Goal: Task Accomplishment & Management: Use online tool/utility

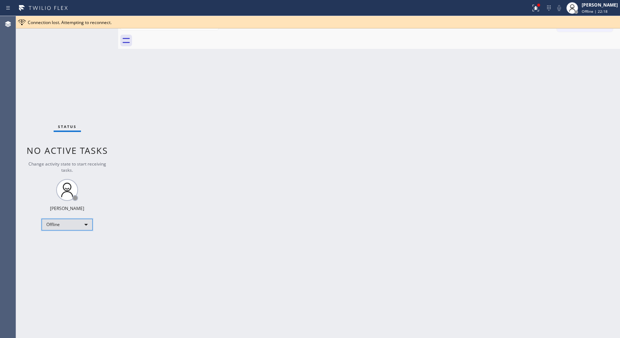
click at [89, 223] on div "Offline" at bounding box center [67, 225] width 51 height 12
click at [70, 252] on li "Unavailable" at bounding box center [67, 252] width 50 height 9
click at [538, 148] on div "Back to Dashboard Change Sender ID Customers Technicians Select a contact Outbo…" at bounding box center [369, 177] width 502 height 322
drag, startPoint x: 445, startPoint y: 101, endPoint x: 497, endPoint y: 73, distance: 58.4
click at [445, 101] on div "Back to Dashboard Change Sender ID Customers Technicians Select a contact Outbo…" at bounding box center [369, 177] width 502 height 322
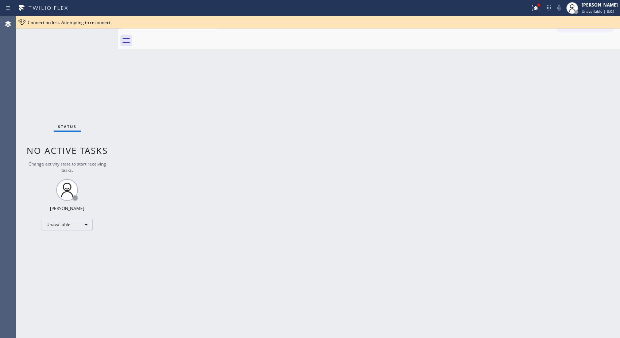
click at [608, 22] on div "Connection lost. Attempting to reconnect." at bounding box center [322, 22] width 589 height 6
click at [614, 21] on icon at bounding box center [613, 22] width 3 height 3
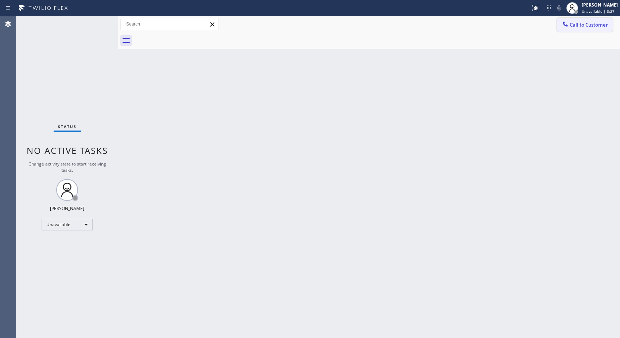
click at [573, 28] on button "Call to Customer" at bounding box center [585, 25] width 56 height 14
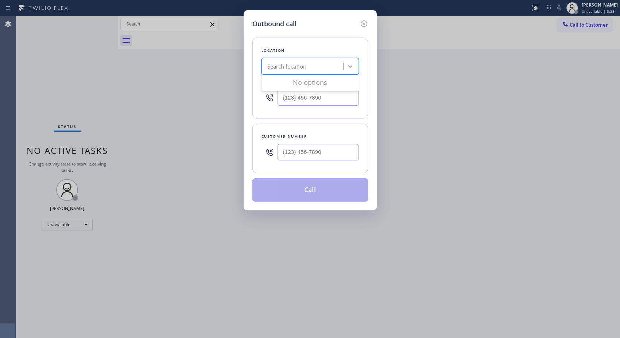
click at [323, 61] on div "Search location" at bounding box center [303, 66] width 79 height 13
click at [317, 151] on input "(___) ___-____" at bounding box center [317, 152] width 81 height 16
paste input "323) 393-2108"
type input "[PHONE_NUMBER]"
click at [273, 65] on div "Search location" at bounding box center [286, 66] width 39 height 8
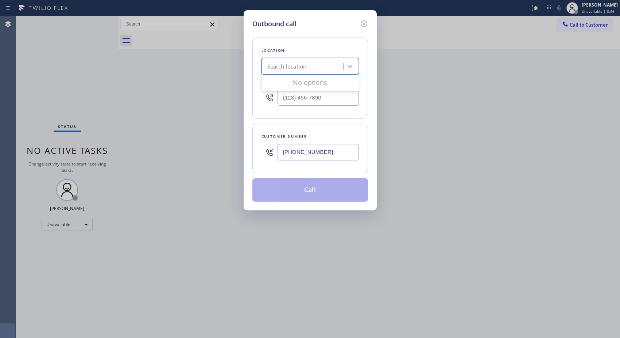
paste input "Best Sub Zero Repair Whittier"
click at [270, 65] on input "Best Sub Zero Repair" at bounding box center [294, 66] width 55 height 6
type input "Best Sub Zero Repair"
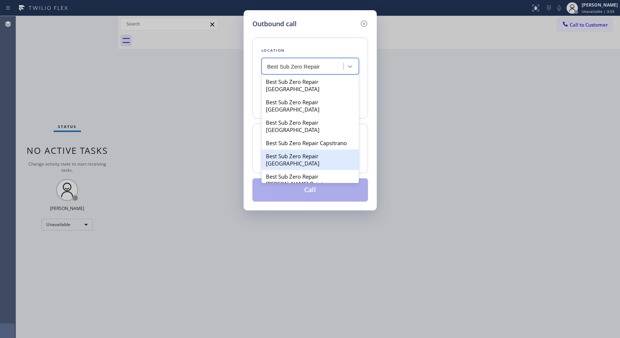
click at [308, 149] on div "Best Sub Zero Repair [GEOGRAPHIC_DATA]" at bounding box center [309, 159] width 97 height 20
type input "[PHONE_NUMBER]"
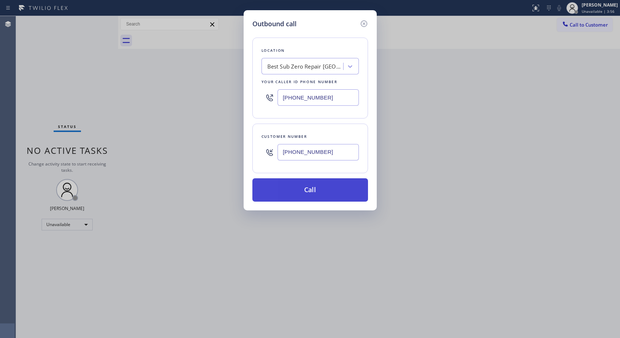
click at [311, 190] on button "Call" at bounding box center [310, 189] width 116 height 23
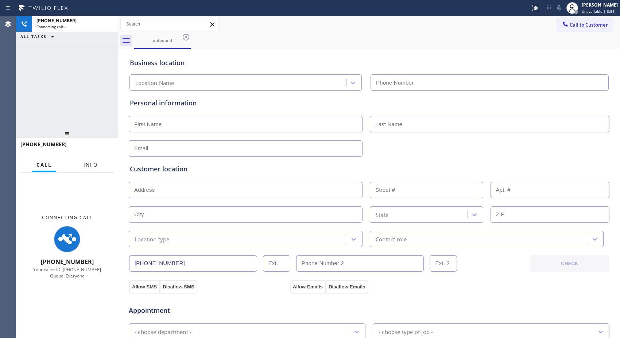
click at [95, 165] on span "Info" at bounding box center [90, 164] width 14 height 7
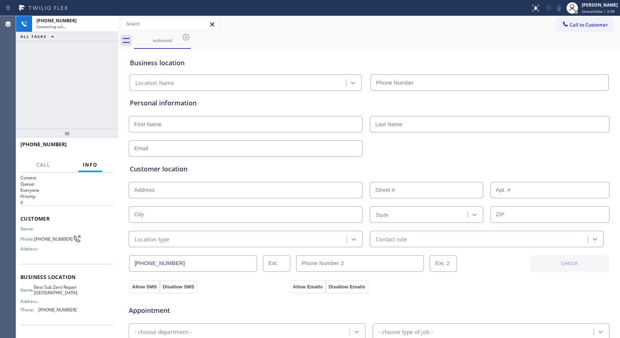
type input "[PHONE_NUMBER]"
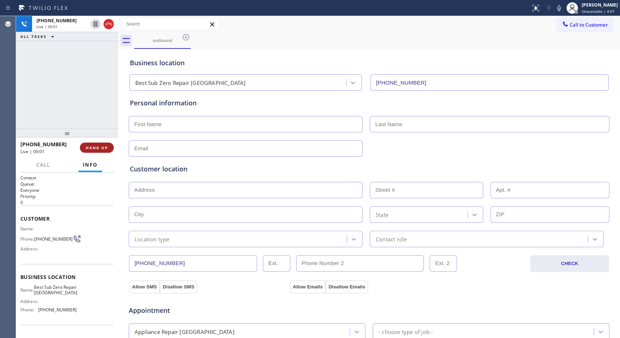
click at [97, 145] on span "HANG UP" at bounding box center [97, 147] width 22 height 5
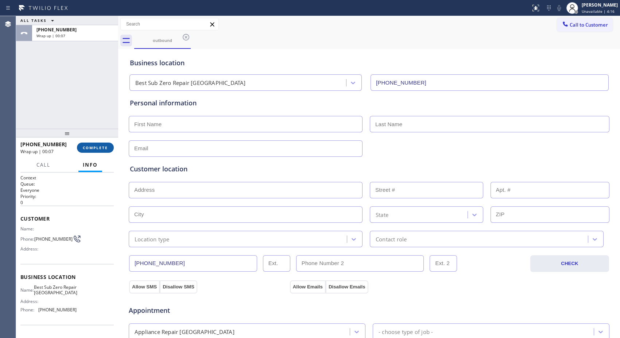
click at [96, 149] on span "COMPLETE" at bounding box center [95, 147] width 25 height 5
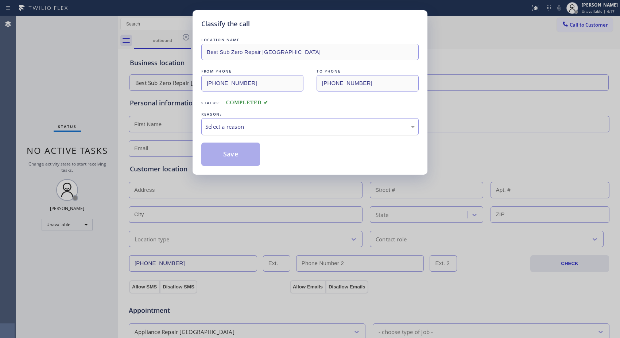
click at [267, 132] on div "Select a reason" at bounding box center [309, 126] width 217 height 17
click at [239, 156] on button "Save" at bounding box center [230, 154] width 59 height 23
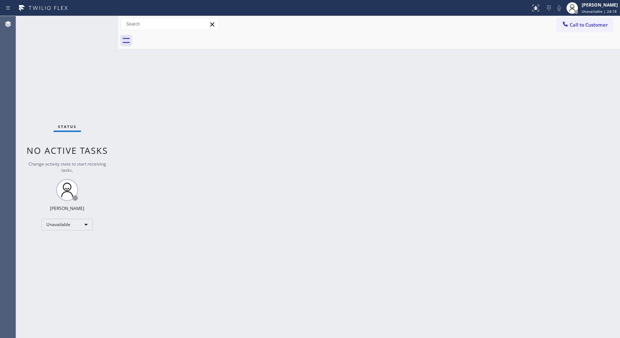
drag, startPoint x: 582, startPoint y: 26, endPoint x: 375, endPoint y: 59, distance: 209.6
click at [580, 26] on span "Call to Customer" at bounding box center [588, 25] width 38 height 7
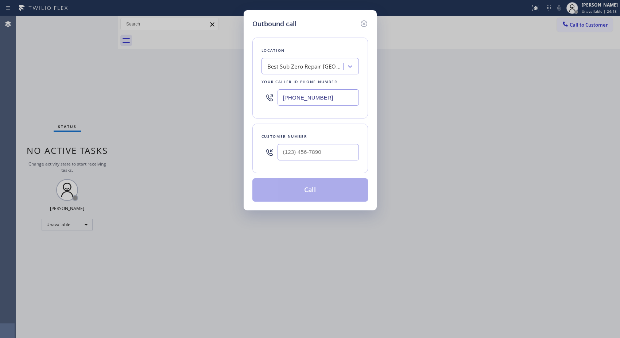
drag, startPoint x: 334, startPoint y: 105, endPoint x: 239, endPoint y: 55, distance: 107.1
click at [248, 85] on div "Outbound call Location Best Sub Zero Repair [GEOGRAPHIC_DATA] Your caller id ph…" at bounding box center [309, 110] width 133 height 200
paste input "631) 203-1910"
type input "[PHONE_NUMBER]"
drag, startPoint x: 343, startPoint y: 152, endPoint x: 269, endPoint y: 148, distance: 74.1
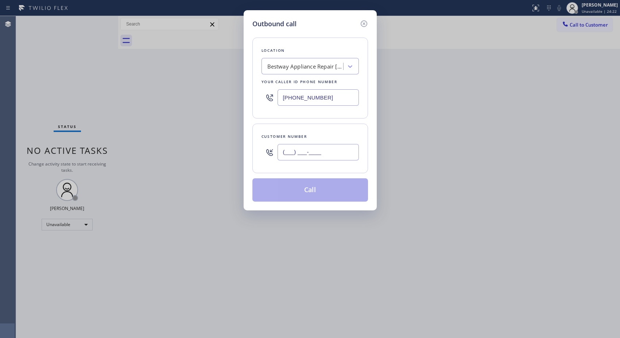
click at [269, 149] on div "(___) ___-____" at bounding box center [309, 152] width 97 height 24
paste input "917) 992-8736"
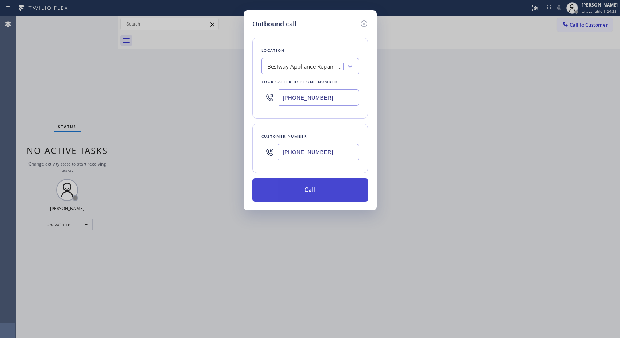
type input "[PHONE_NUMBER]"
click at [308, 187] on button "Call" at bounding box center [310, 189] width 116 height 23
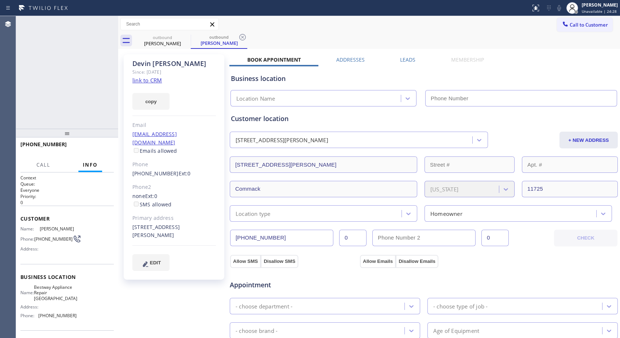
type input "[PHONE_NUMBER]"
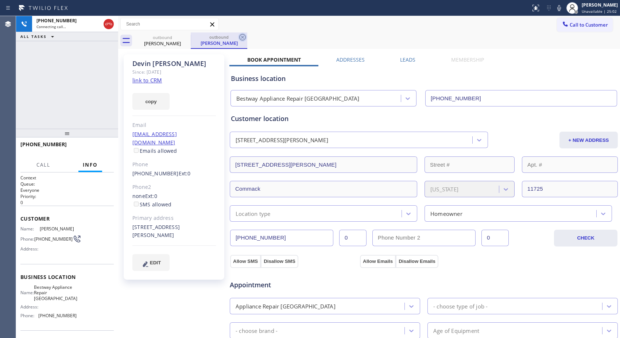
click at [240, 36] on icon at bounding box center [242, 37] width 9 height 9
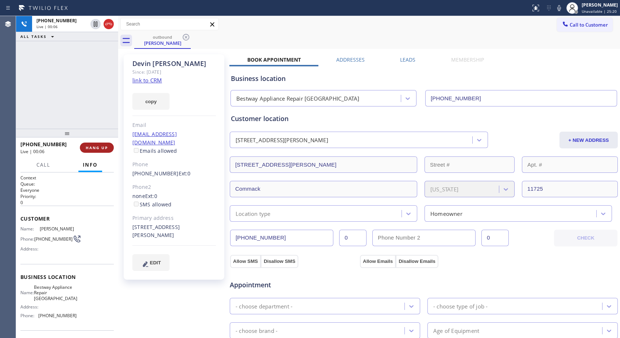
click at [97, 148] on span "HANG UP" at bounding box center [97, 147] width 22 height 5
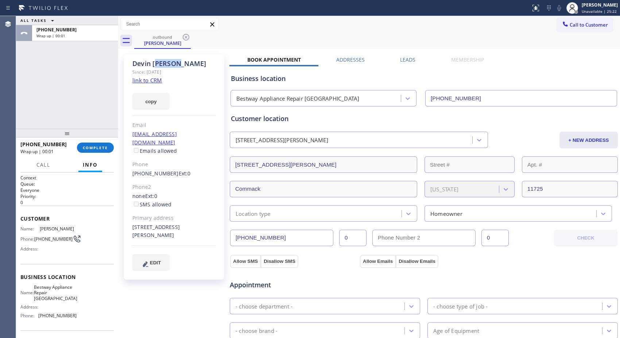
drag, startPoint x: 183, startPoint y: 63, endPoint x: 121, endPoint y: 54, distance: 63.5
click at [111, 61] on div "ALL TASKS ALL TASKS ACTIVE TASKS TASKS IN WRAP UP [PHONE_NUMBER] Wrap up | 00:0…" at bounding box center [318, 177] width 604 height 322
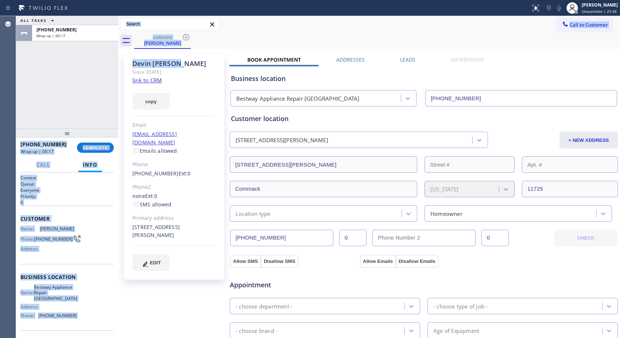
click at [206, 65] on div "[PERSON_NAME]" at bounding box center [173, 63] width 83 height 8
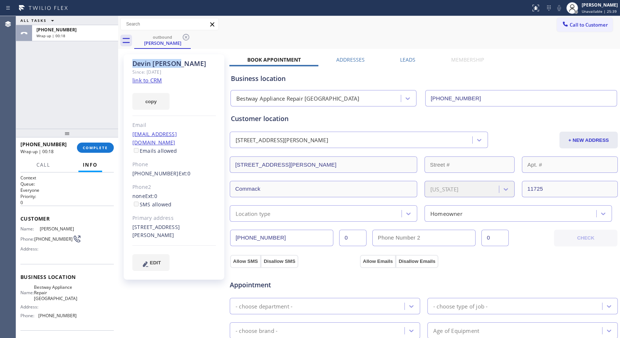
drag, startPoint x: 184, startPoint y: 60, endPoint x: 125, endPoint y: 61, distance: 59.1
click at [125, 61] on div "[PERSON_NAME] Since: [DATE] link to CRM copy Email [EMAIL_ADDRESS][DOMAIN_NAME]…" at bounding box center [174, 166] width 101 height 225
copy div "[PERSON_NAME]"
click at [101, 151] on button "COMPLETE" at bounding box center [95, 148] width 37 height 10
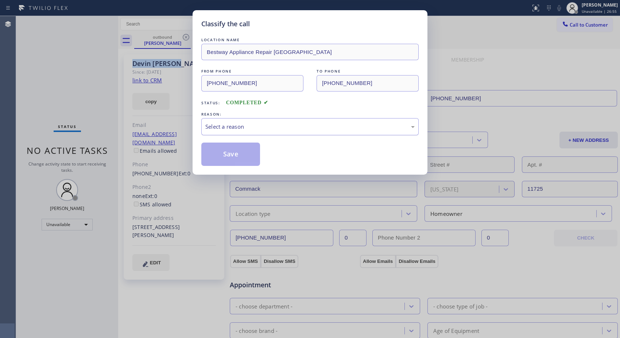
click at [302, 135] on div "Select a reason" at bounding box center [309, 126] width 217 height 17
click at [241, 156] on button "Save" at bounding box center [230, 154] width 59 height 23
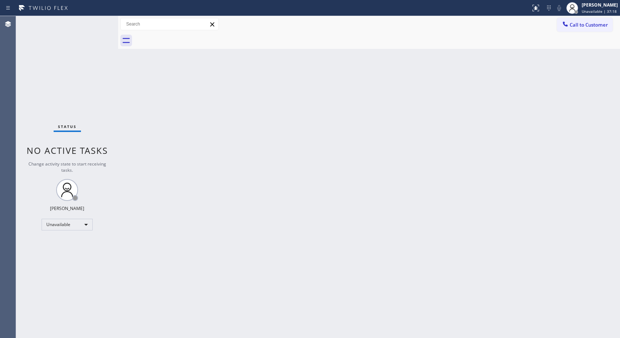
click at [471, 151] on div "Back to Dashboard Change Sender ID Customers Technicians Select a contact Outbo…" at bounding box center [369, 177] width 502 height 322
click at [370, 94] on div "Back to Dashboard Change Sender ID Customers Technicians Select a contact Outbo…" at bounding box center [369, 177] width 502 height 322
click at [595, 29] on button "Call to Customer" at bounding box center [585, 25] width 56 height 14
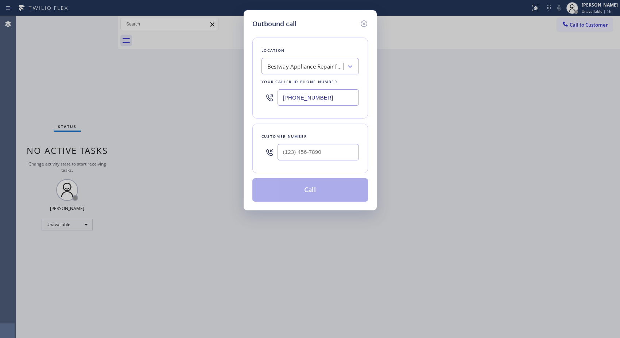
drag, startPoint x: 344, startPoint y: 100, endPoint x: 236, endPoint y: 88, distance: 108.2
click at [236, 88] on div "Outbound call Location Bestway Appliance Repair [GEOGRAPHIC_DATA] Your caller i…" at bounding box center [310, 169] width 620 height 338
paste input "949) 874-2647"
type input "[PHONE_NUMBER]"
drag, startPoint x: 336, startPoint y: 151, endPoint x: 234, endPoint y: 143, distance: 102.7
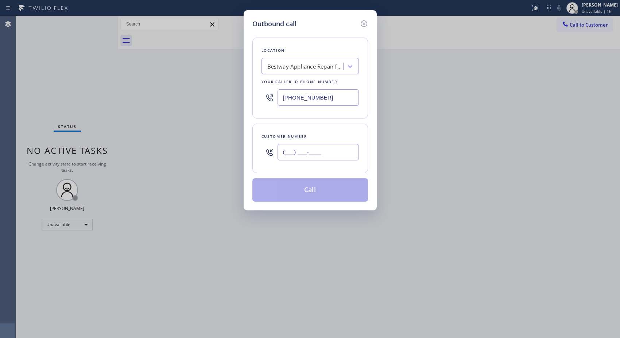
click at [235, 144] on div "Outbound call Location Bestway Appliance Repair [GEOGRAPHIC_DATA] Your caller i…" at bounding box center [310, 169] width 620 height 338
paste input "949) 874-2647"
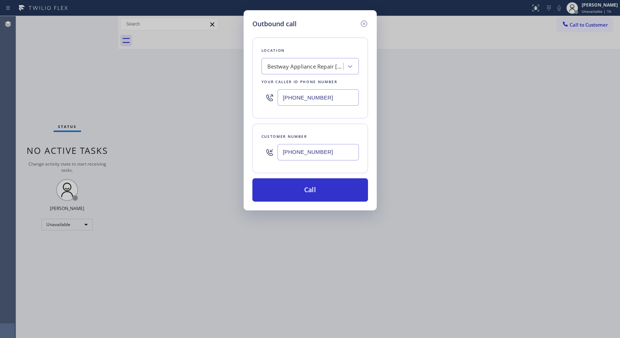
type input "[PHONE_NUMBER]"
drag, startPoint x: 335, startPoint y: 100, endPoint x: 255, endPoint y: 95, distance: 79.6
click at [255, 95] on div "Location Bestway Appliance Repair [GEOGRAPHIC_DATA] Your caller id phone number…" at bounding box center [310, 78] width 116 height 81
paste input "510) 640-8236"
type input "[PHONE_NUMBER]"
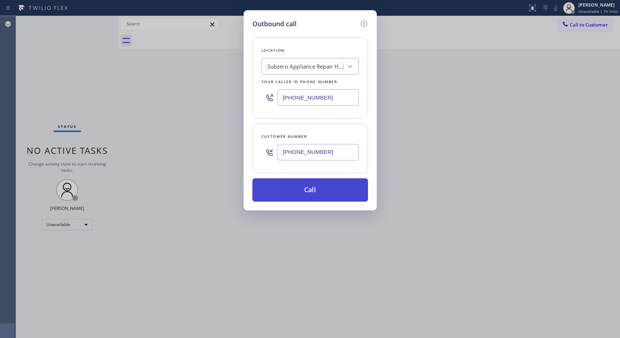
click at [306, 183] on button "Call" at bounding box center [310, 189] width 116 height 23
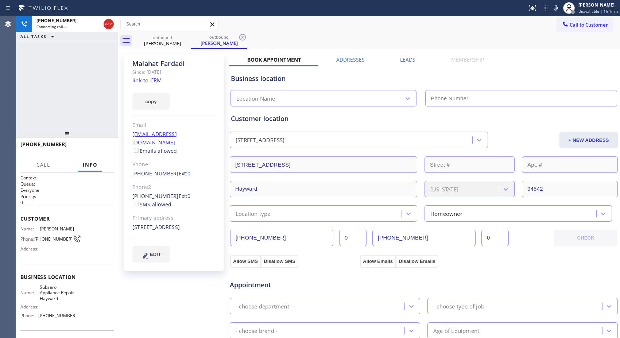
drag, startPoint x: 242, startPoint y: 38, endPoint x: 188, endPoint y: 61, distance: 59.0
click at [242, 38] on icon at bounding box center [242, 37] width 9 height 9
type input "[PHONE_NUMBER]"
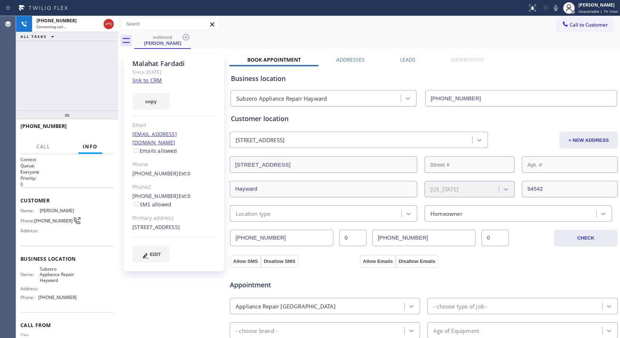
drag, startPoint x: 74, startPoint y: 120, endPoint x: 81, endPoint y: 80, distance: 39.9
click at [81, 110] on div at bounding box center [67, 114] width 102 height 9
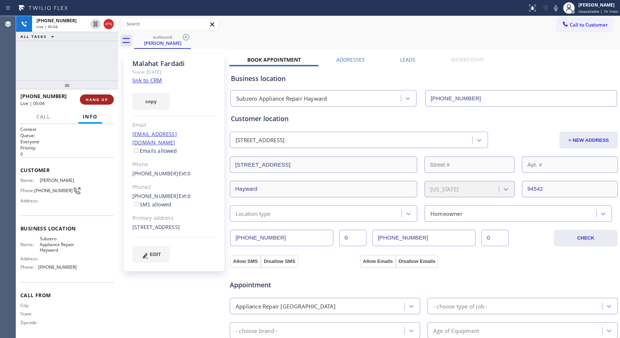
click at [95, 100] on span "HANG UP" at bounding box center [97, 99] width 22 height 5
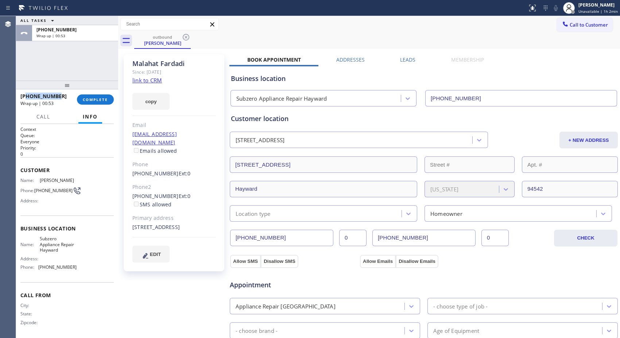
drag, startPoint x: 57, startPoint y: 98, endPoint x: 27, endPoint y: 96, distance: 30.3
click at [27, 96] on div "[PHONE_NUMBER]" at bounding box center [45, 96] width 51 height 7
click at [85, 97] on span "COMPLETE" at bounding box center [95, 99] width 25 height 5
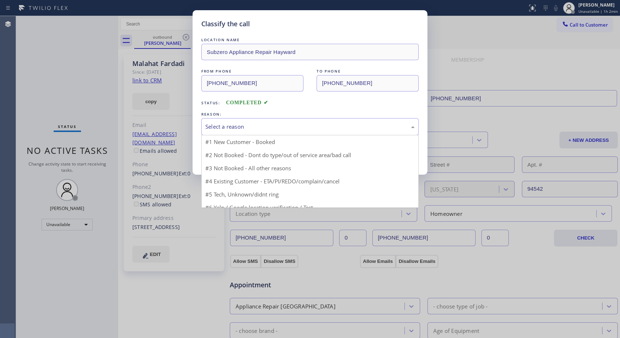
click at [330, 125] on div "Select a reason" at bounding box center [309, 126] width 209 height 8
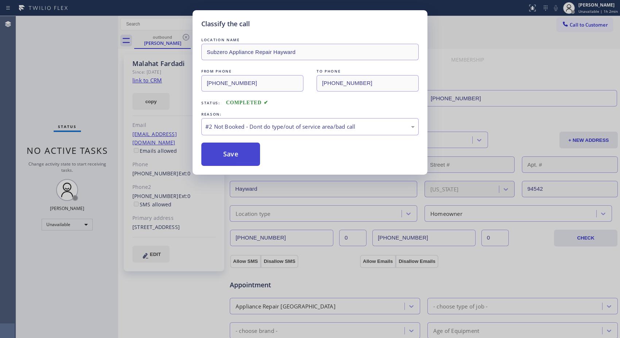
click at [245, 151] on button "Save" at bounding box center [230, 154] width 59 height 23
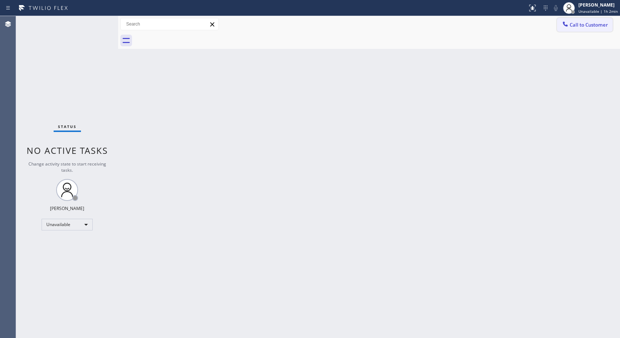
click at [593, 23] on span "Call to Customer" at bounding box center [588, 25] width 38 height 7
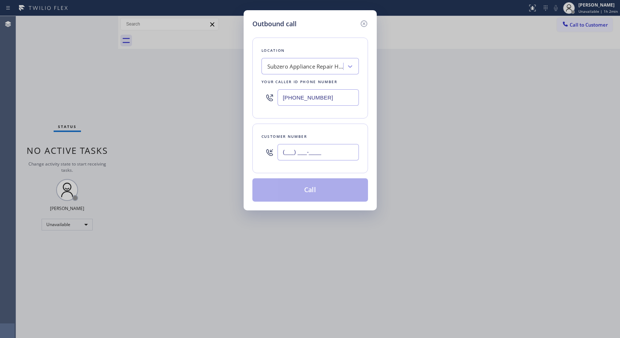
drag, startPoint x: 344, startPoint y: 150, endPoint x: 265, endPoint y: 148, distance: 79.1
click at [266, 148] on div "(___) ___-____" at bounding box center [309, 152] width 97 height 24
paste input "949) 874-2647"
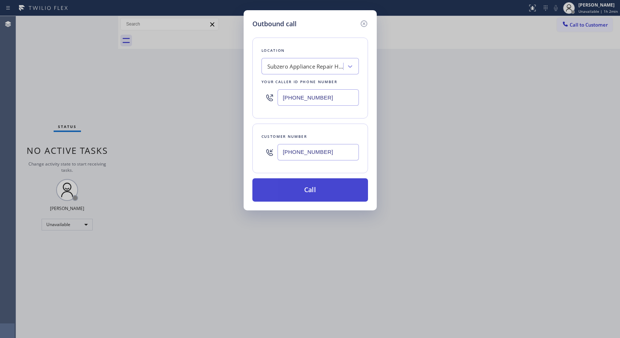
click at [337, 189] on button "Call" at bounding box center [310, 189] width 116 height 23
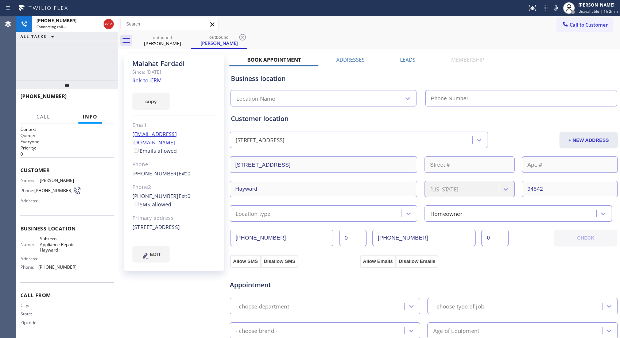
drag, startPoint x: 67, startPoint y: 89, endPoint x: 67, endPoint y: 63, distance: 25.2
click at [67, 63] on div "[PHONE_NUMBER] Connecting call… ALL TASKS ALL TASKS ACTIVE TASKS TASKS IN WRAP …" at bounding box center [67, 177] width 102 height 322
click at [228, 37] on div "outbound" at bounding box center [218, 36] width 55 height 5
click at [238, 37] on icon at bounding box center [242, 37] width 9 height 9
drag, startPoint x: 72, startPoint y: 81, endPoint x: 75, endPoint y: 67, distance: 14.2
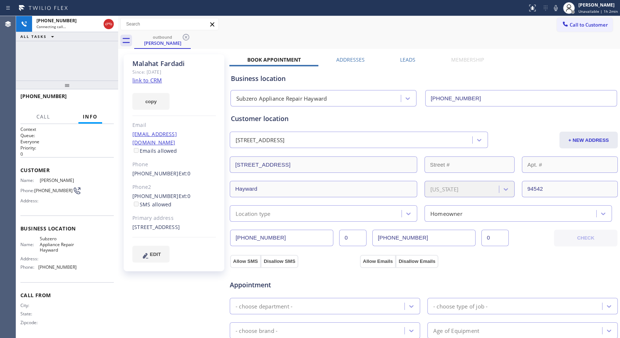
click at [75, 67] on div "[PHONE_NUMBER] Connecting call… ALL TASKS ALL TASKS ACTIVE TASKS TASKS IN WRAP …" at bounding box center [67, 177] width 102 height 322
click at [104, 24] on div at bounding box center [109, 24] width 10 height 9
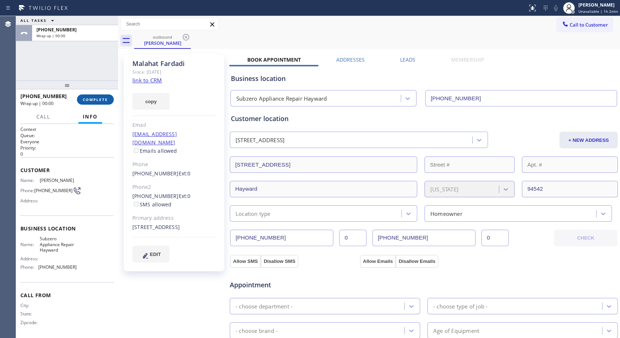
click at [104, 100] on span "COMPLETE" at bounding box center [95, 99] width 25 height 5
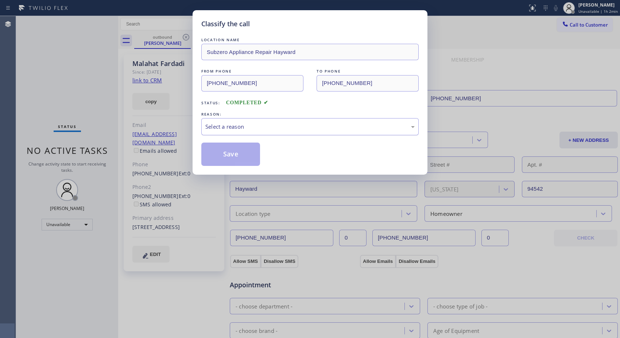
click at [292, 131] on div "Select a reason" at bounding box center [309, 126] width 217 height 17
click at [253, 154] on button "Save" at bounding box center [230, 154] width 59 height 23
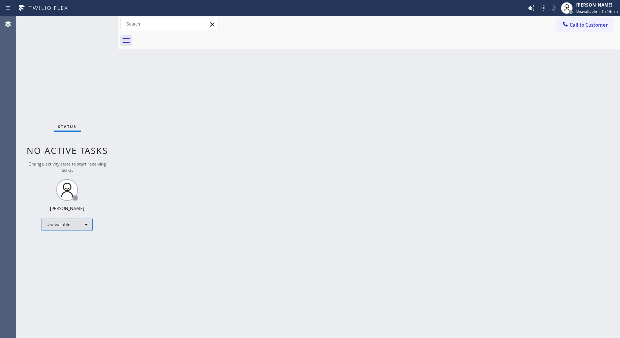
click at [86, 226] on div "Unavailable" at bounding box center [67, 225] width 51 height 12
click at [60, 262] on li "Break" at bounding box center [67, 261] width 50 height 9
click at [267, 120] on div "Back to Dashboard Change Sender ID Customers Technicians Select a contact Outbo…" at bounding box center [369, 177] width 502 height 322
click at [598, 9] on span "Break | 12:41" at bounding box center [593, 11] width 24 height 5
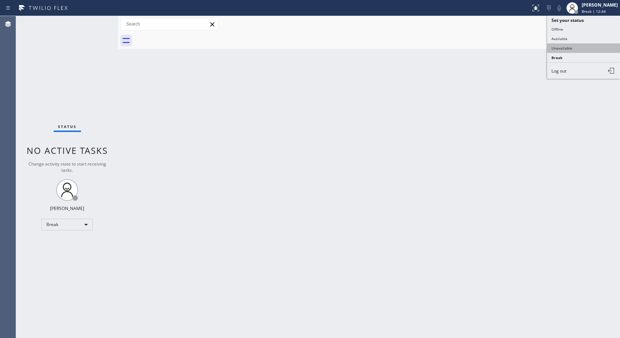
click at [562, 48] on button "Unavailable" at bounding box center [583, 47] width 73 height 9
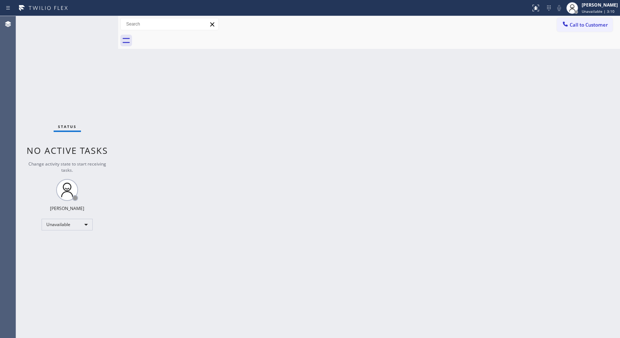
drag, startPoint x: 391, startPoint y: 104, endPoint x: 391, endPoint y: 100, distance: 4.4
click at [391, 104] on div "Back to Dashboard Change Sender ID Customers Technicians Select a contact Outbo…" at bounding box center [369, 177] width 502 height 322
click at [575, 27] on span "Call to Customer" at bounding box center [588, 25] width 38 height 7
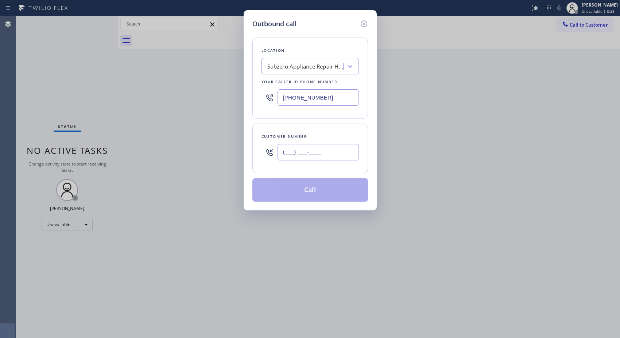
click at [309, 154] on input "(___) ___-____" at bounding box center [317, 152] width 81 height 16
paste input "949) 874-2647"
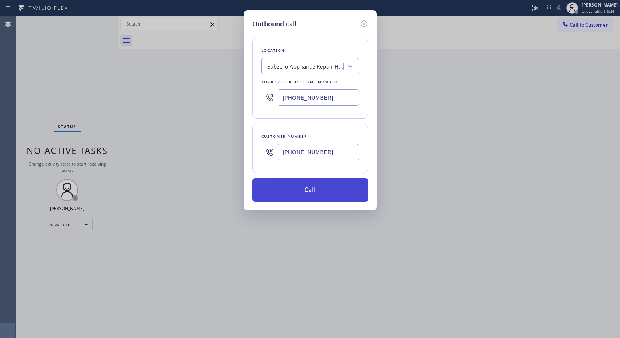
type input "[PHONE_NUMBER]"
click at [313, 197] on button "Call" at bounding box center [310, 189] width 116 height 23
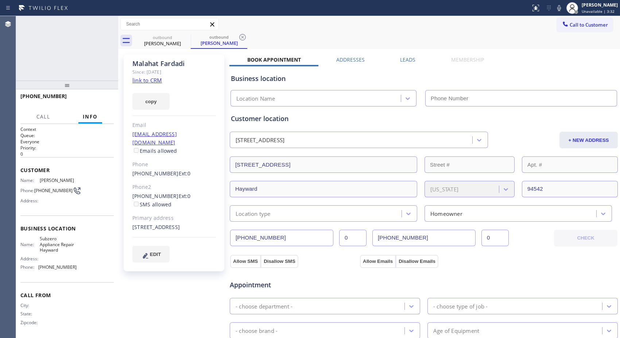
type input "[PHONE_NUMBER]"
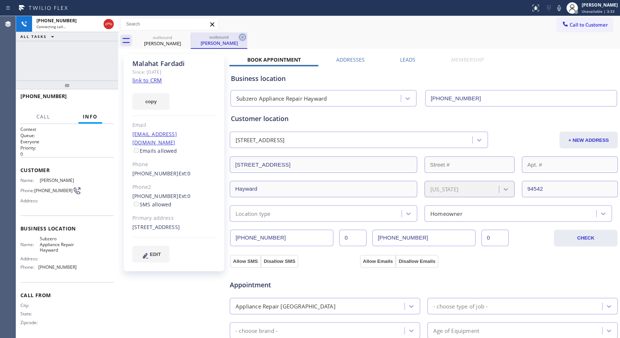
click at [243, 37] on icon at bounding box center [242, 37] width 9 height 9
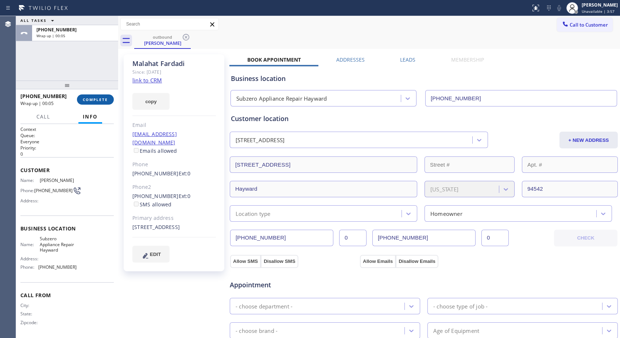
click at [87, 103] on button "COMPLETE" at bounding box center [95, 99] width 37 height 10
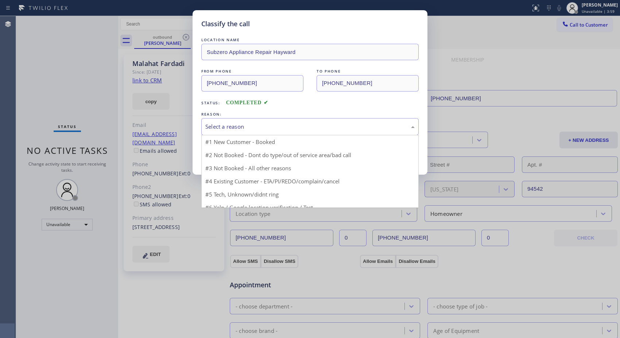
click at [305, 131] on div "Select a reason" at bounding box center [309, 126] width 217 height 17
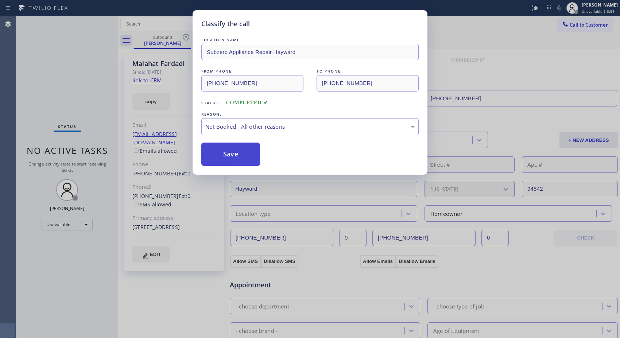
click at [230, 160] on button "Save" at bounding box center [230, 154] width 59 height 23
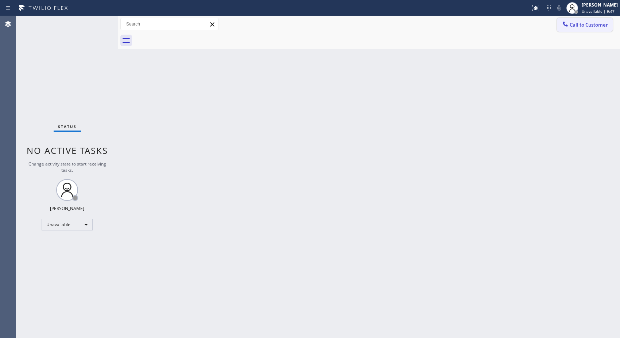
click at [576, 28] on button "Call to Customer" at bounding box center [585, 25] width 56 height 14
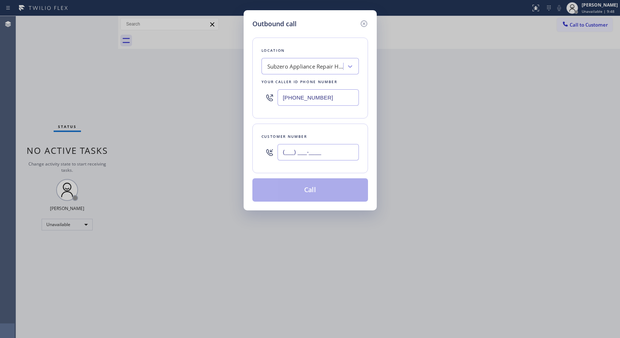
drag, startPoint x: 289, startPoint y: 141, endPoint x: 227, endPoint y: 85, distance: 83.3
click at [249, 123] on div "Outbound call Location Subzero Appliance Repair Hayward Your caller id phone nu…" at bounding box center [309, 110] width 133 height 200
paste input "858) 428-0085"
type input "[PHONE_NUMBER]"
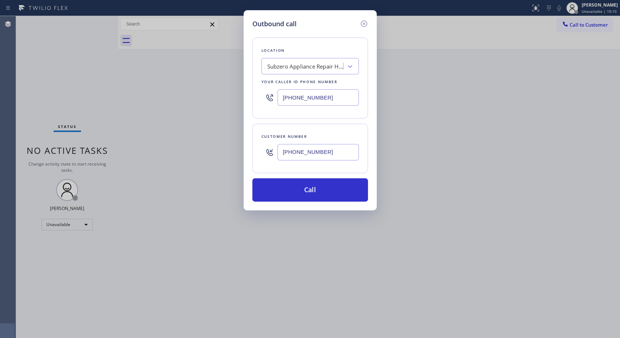
drag, startPoint x: 293, startPoint y: 95, endPoint x: 253, endPoint y: 90, distance: 39.6
click at [256, 93] on div "Location Subzero Appliance Repair Hayward Your caller id phone number [PHONE_NU…" at bounding box center [310, 78] width 116 height 81
paste input "855) 213-9318"
type input "[PHONE_NUMBER]"
click at [308, 190] on button "Call" at bounding box center [310, 189] width 116 height 23
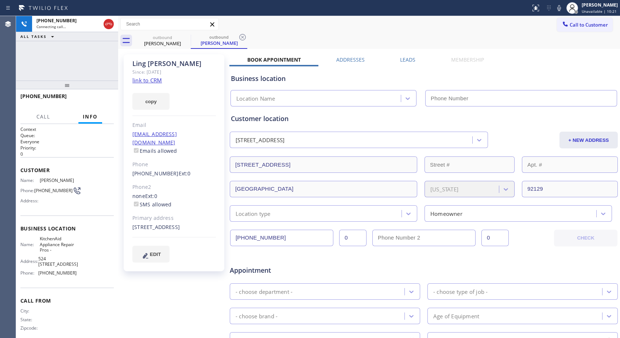
type input "[PHONE_NUMBER]"
drag, startPoint x: 242, startPoint y: 37, endPoint x: 249, endPoint y: 26, distance: 13.1
click at [242, 37] on icon at bounding box center [242, 37] width 7 height 7
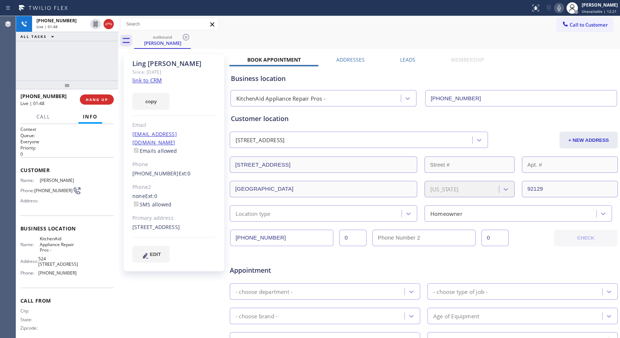
click at [562, 9] on icon at bounding box center [558, 8] width 9 height 9
click at [561, 10] on icon at bounding box center [559, 8] width 4 height 6
click at [103, 101] on span "HANG UP" at bounding box center [97, 99] width 22 height 5
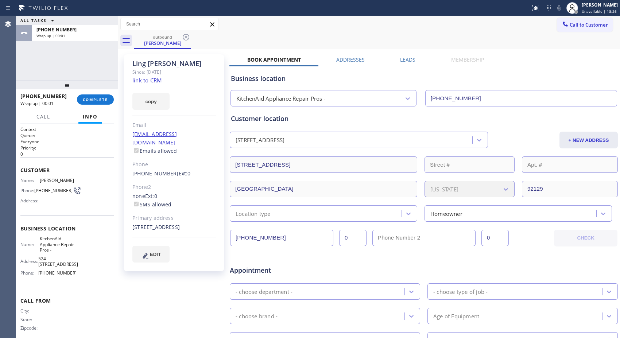
click at [102, 93] on div "[PHONE_NUMBER] Wrap up | 00:01 COMPLETE" at bounding box center [66, 99] width 93 height 19
click at [96, 102] on button "COMPLETE" at bounding box center [95, 99] width 37 height 10
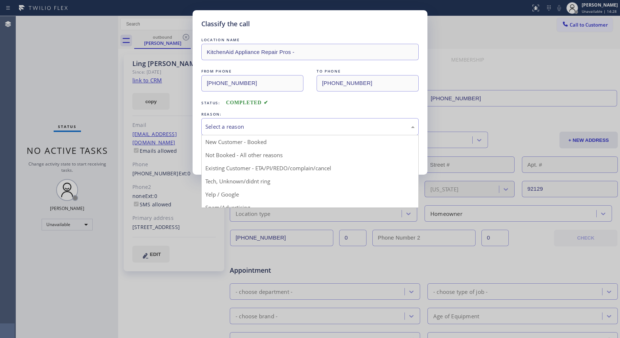
click at [277, 126] on div "Select a reason" at bounding box center [309, 126] width 209 height 8
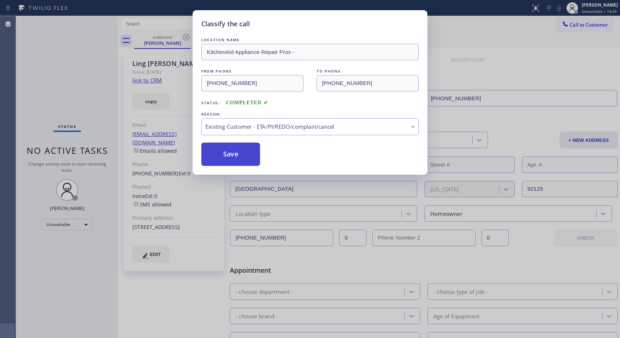
click at [235, 163] on button "Save" at bounding box center [230, 154] width 59 height 23
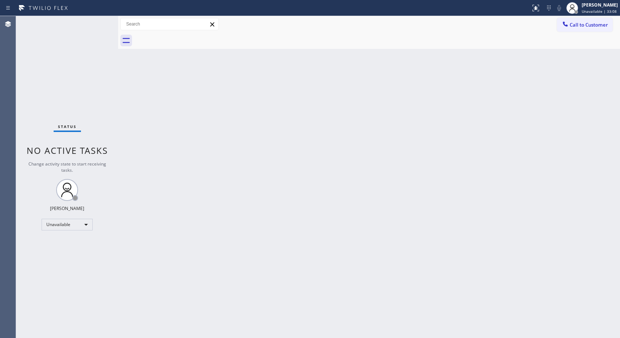
click at [402, 68] on div "Back to Dashboard Change Sender ID Customers Technicians Select a contact Outbo…" at bounding box center [369, 177] width 502 height 322
click at [600, 27] on span "Call to Customer" at bounding box center [588, 25] width 38 height 7
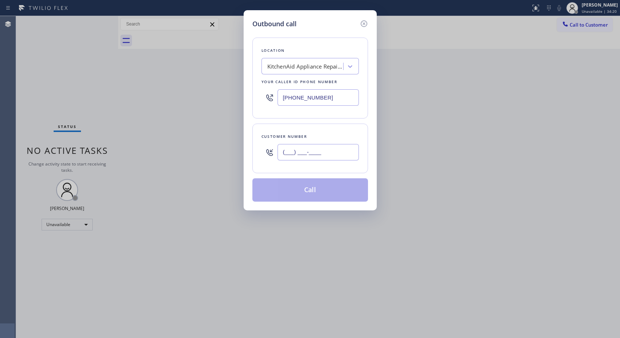
drag, startPoint x: 291, startPoint y: 149, endPoint x: 173, endPoint y: 75, distance: 138.5
click at [221, 126] on div "Outbound call Location KitchenAid Appliance Repair Pros - Your caller id phone …" at bounding box center [310, 169] width 620 height 338
paste input "929) 387-7028"
type input "[PHONE_NUMBER]"
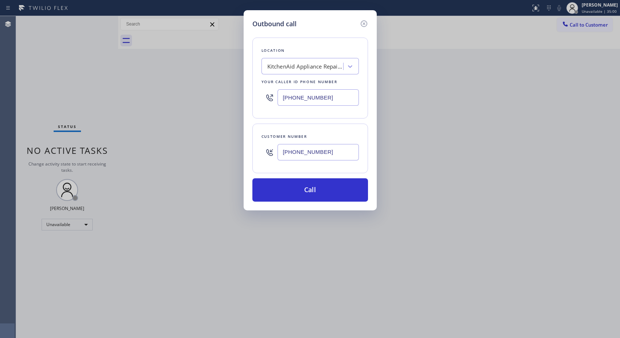
drag, startPoint x: 333, startPoint y: 101, endPoint x: 259, endPoint y: 95, distance: 74.6
click at [261, 97] on div "[PHONE_NUMBER]" at bounding box center [309, 98] width 97 height 24
paste input "646) 603-1611"
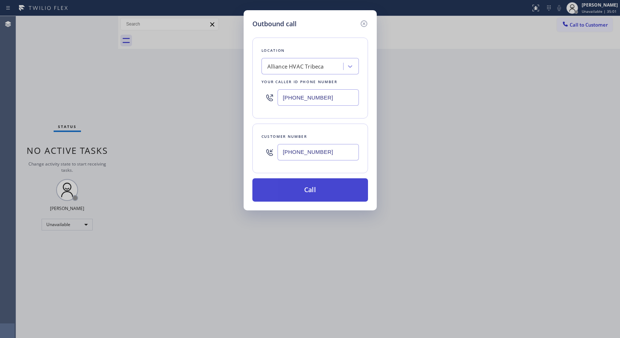
type input "[PHONE_NUMBER]"
click at [312, 194] on button "Call" at bounding box center [310, 189] width 116 height 23
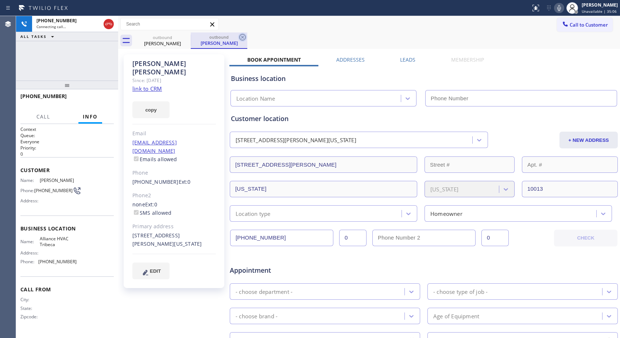
type input "[PHONE_NUMBER]"
click at [241, 36] on icon at bounding box center [242, 37] width 7 height 7
drag, startPoint x: 61, startPoint y: 86, endPoint x: 72, endPoint y: 62, distance: 26.9
click at [71, 63] on div "[PHONE_NUMBER] Connecting call… ALL TASKS ALL TASKS ACTIVE TASKS TASKS IN WRAP …" at bounding box center [67, 177] width 102 height 322
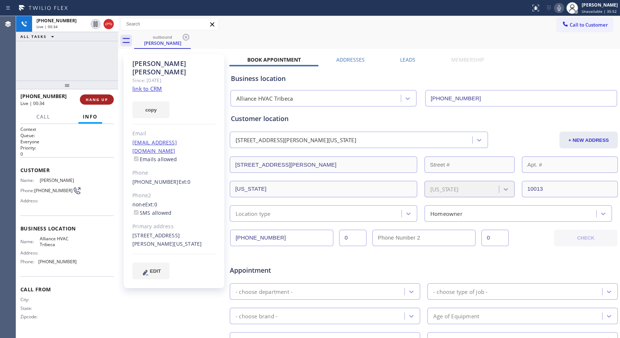
click at [100, 100] on span "HANG UP" at bounding box center [97, 99] width 22 height 5
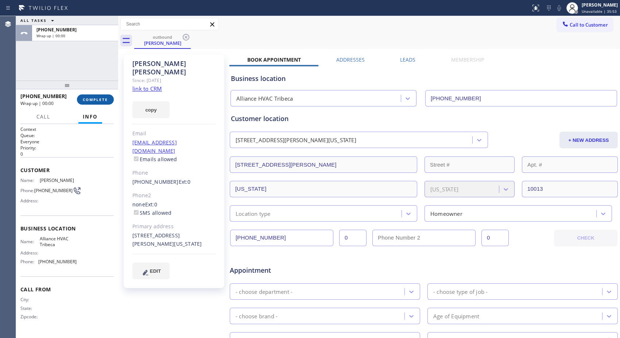
click at [100, 100] on span "COMPLETE" at bounding box center [95, 99] width 25 height 5
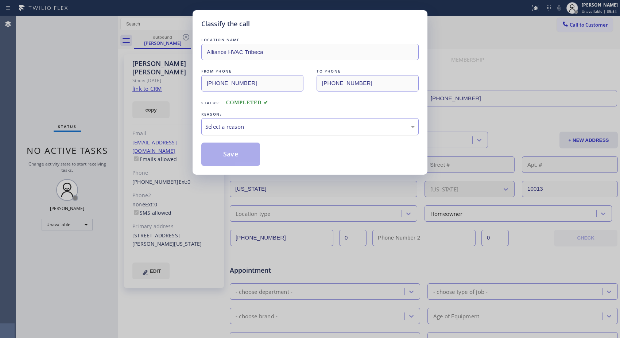
click at [282, 127] on div "Select a reason" at bounding box center [309, 126] width 209 height 8
click at [241, 153] on button "Save" at bounding box center [230, 154] width 59 height 23
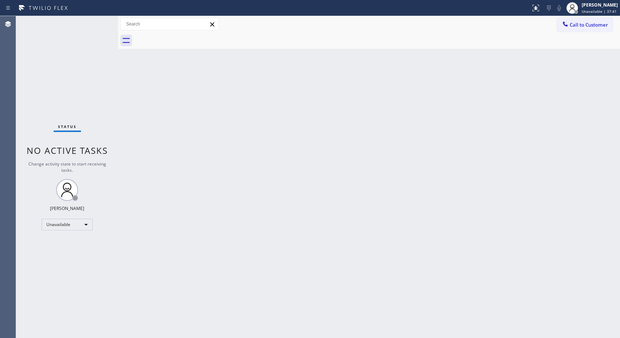
click at [398, 151] on div "Back to Dashboard Change Sender ID Customers Technicians Select a contact Outbo…" at bounding box center [369, 177] width 502 height 322
click at [454, 164] on div "Back to Dashboard Change Sender ID Customers Technicians Select a contact Outbo…" at bounding box center [369, 177] width 502 height 322
click at [581, 26] on span "Call to Customer" at bounding box center [588, 25] width 38 height 7
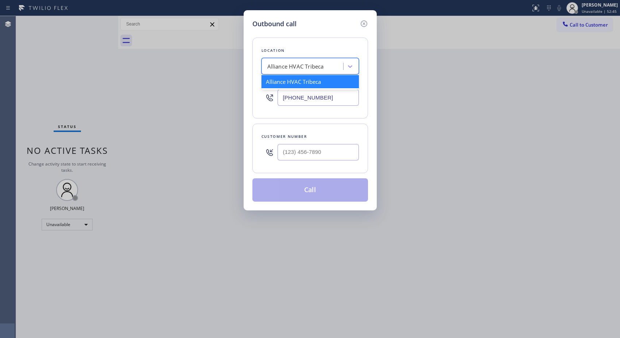
click at [286, 70] on div "Alliance HVAC Tribeca" at bounding box center [295, 66] width 56 height 8
paste input "[PHONE_NUMBER]"
type input "[PHONE_NUMBER]"
drag, startPoint x: 329, startPoint y: 95, endPoint x: 257, endPoint y: 90, distance: 72.4
click at [259, 91] on div "Location Alliance HVAC Tribeca Your caller id phone number [PHONE_NUMBER]" at bounding box center [310, 78] width 116 height 81
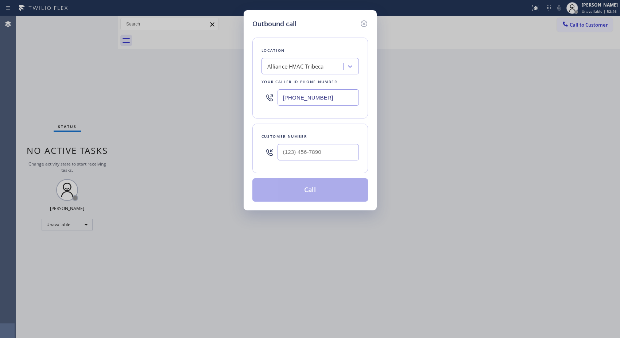
paste input "347) 836-6590"
type input "[PHONE_NUMBER]"
paste input "347) 981-3446"
drag, startPoint x: 316, startPoint y: 154, endPoint x: 231, endPoint y: 140, distance: 85.7
click at [231, 140] on div "Outbound call Location Search location Your caller id phone number [PHONE_NUMBE…" at bounding box center [310, 169] width 620 height 338
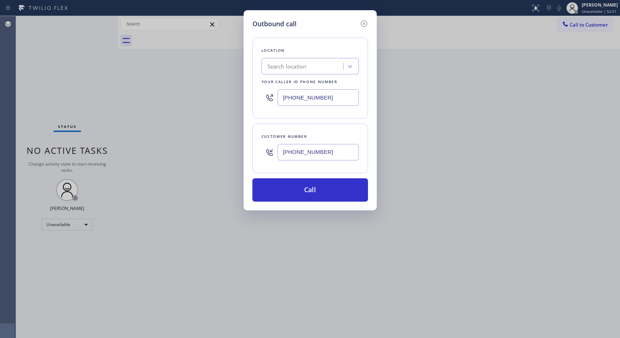
type input "[PHONE_NUMBER]"
drag, startPoint x: 332, startPoint y: 94, endPoint x: 252, endPoint y: 92, distance: 79.5
click at [252, 92] on div "Location Search location Your caller id phone number [PHONE_NUMBER]" at bounding box center [310, 78] width 116 height 81
paste input "347) 836-6590"
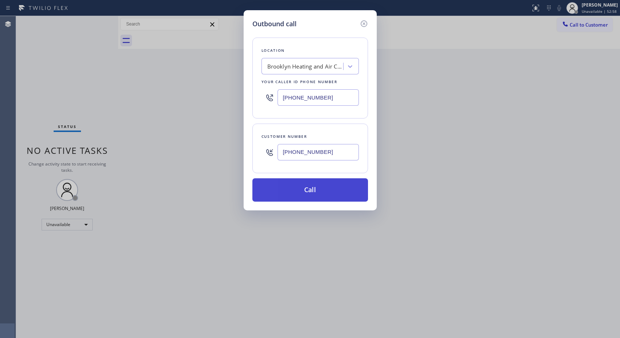
type input "[PHONE_NUMBER]"
click at [320, 188] on button "Call" at bounding box center [310, 189] width 116 height 23
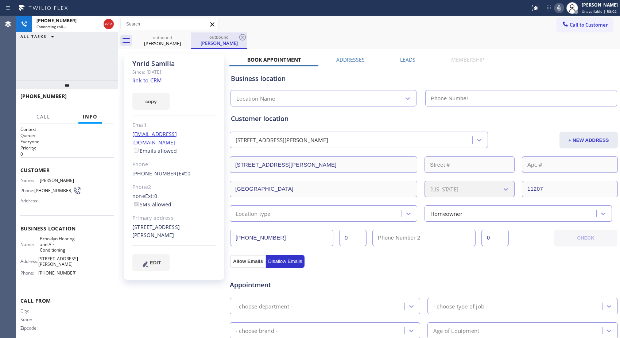
type input "[PHONE_NUMBER]"
click at [242, 35] on icon at bounding box center [242, 37] width 9 height 9
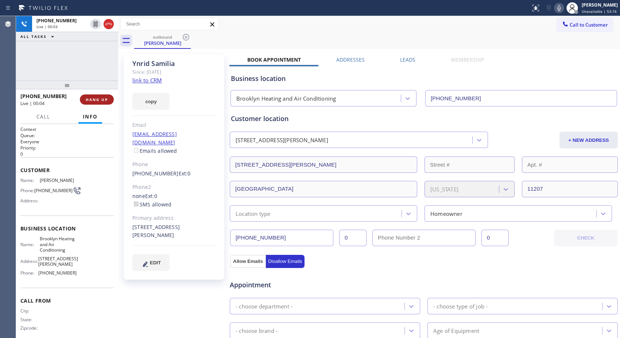
click at [104, 101] on span "HANG UP" at bounding box center [97, 99] width 22 height 5
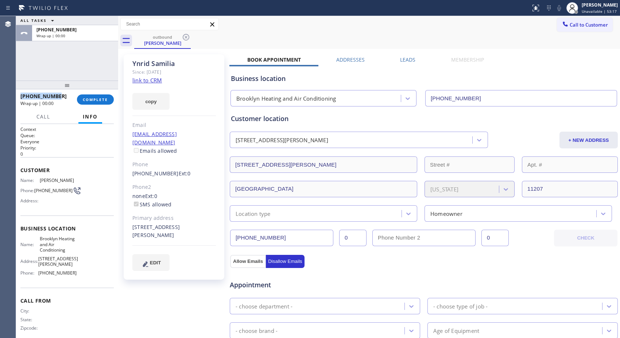
drag, startPoint x: 50, startPoint y: 95, endPoint x: 17, endPoint y: 96, distance: 32.4
click at [17, 96] on div "[PHONE_NUMBER] Wrap up | 00:00 COMPLETE" at bounding box center [67, 99] width 102 height 20
copy span "[PHONE_NUMBER]"
click at [98, 99] on span "COMPLETE" at bounding box center [95, 99] width 25 height 5
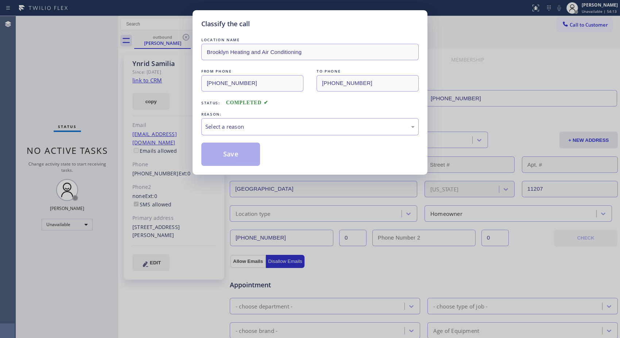
drag, startPoint x: 309, startPoint y: 129, endPoint x: 293, endPoint y: 132, distance: 15.6
click at [306, 129] on div "Select a reason" at bounding box center [309, 126] width 209 height 8
click at [245, 156] on button "Save" at bounding box center [230, 154] width 59 height 23
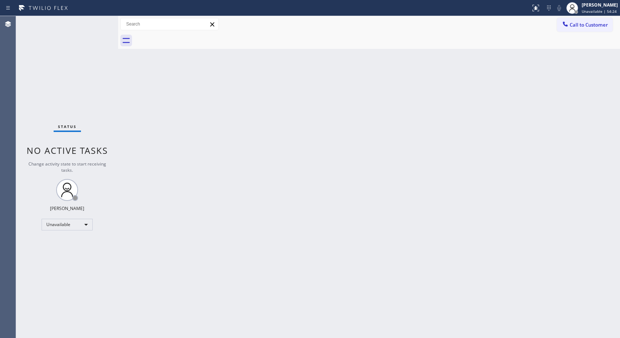
click at [584, 32] on div at bounding box center [377, 40] width 486 height 16
drag, startPoint x: 585, startPoint y: 26, endPoint x: 555, endPoint y: 31, distance: 29.6
click at [584, 26] on span "Call to Customer" at bounding box center [588, 25] width 38 height 7
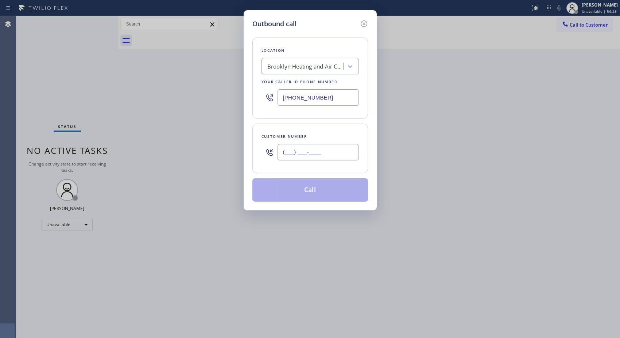
drag, startPoint x: 336, startPoint y: 150, endPoint x: 249, endPoint y: 150, distance: 86.7
click at [253, 151] on div "Customer number (___) ___-____" at bounding box center [310, 149] width 116 height 50
paste input "347) 981-3446"
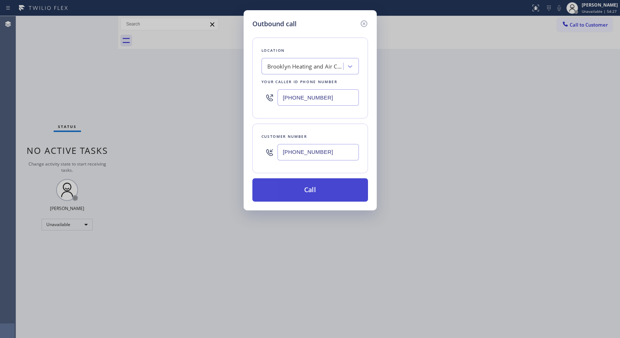
type input "[PHONE_NUMBER]"
click at [317, 192] on button "Call" at bounding box center [310, 189] width 116 height 23
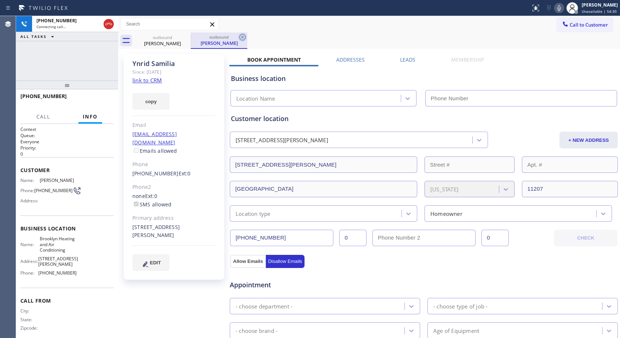
click at [238, 38] on icon at bounding box center [242, 37] width 9 height 9
type input "[PHONE_NUMBER]"
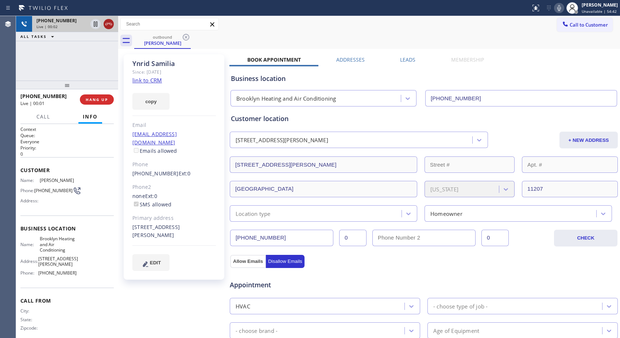
click at [112, 24] on icon at bounding box center [108, 24] width 9 height 9
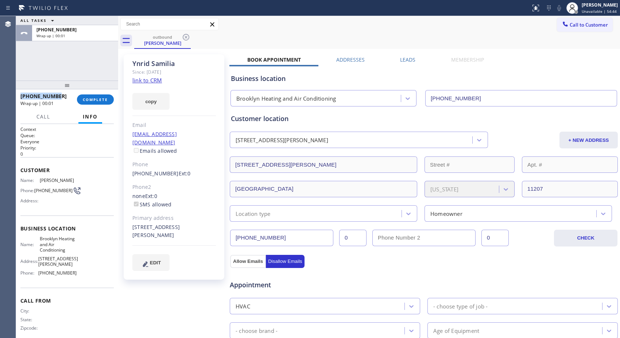
drag, startPoint x: 34, startPoint y: 95, endPoint x: 20, endPoint y: 94, distance: 13.9
click at [20, 94] on div "[PHONE_NUMBER] Wrap up | 00:01 COMPLETE" at bounding box center [67, 99] width 102 height 20
copy span "[PHONE_NUMBER]"
click at [93, 102] on button "COMPLETE" at bounding box center [95, 99] width 37 height 10
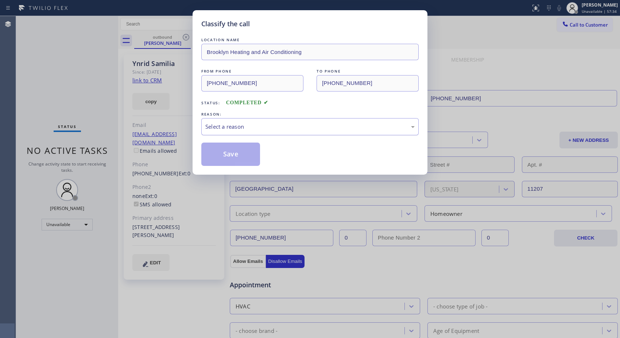
click at [294, 130] on div "Select a reason" at bounding box center [309, 126] width 209 height 8
click at [247, 157] on button "Save" at bounding box center [230, 154] width 59 height 23
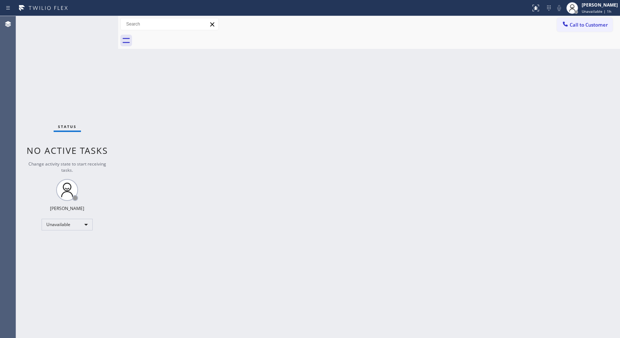
click at [430, 234] on div "Back to Dashboard Change Sender ID Customers Technicians Select a contact Outbo…" at bounding box center [369, 177] width 502 height 322
drag, startPoint x: 593, startPoint y: 28, endPoint x: 340, endPoint y: 79, distance: 258.6
click at [593, 28] on span "Call to Customer" at bounding box center [588, 25] width 38 height 7
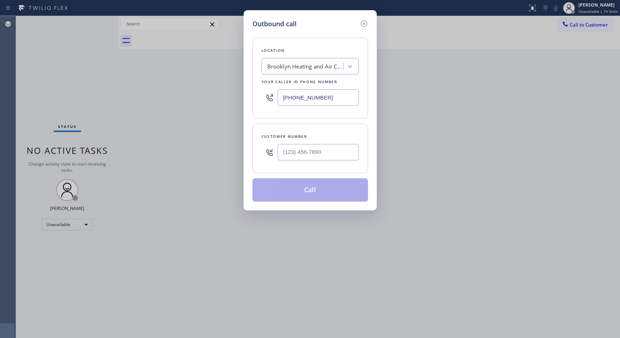
drag, startPoint x: 302, startPoint y: 96, endPoint x: 235, endPoint y: 87, distance: 67.4
click at [241, 90] on div "Outbound call Location [GEOGRAPHIC_DATA] Heating and Air Conditioning Your call…" at bounding box center [310, 169] width 620 height 338
paste input "855) 731-4952"
type input "[PHONE_NUMBER]"
drag, startPoint x: 340, startPoint y: 157, endPoint x: 225, endPoint y: 148, distance: 115.9
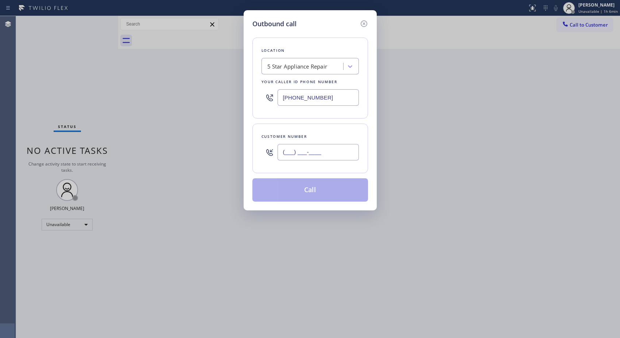
click at [225, 148] on div "Outbound call Location 5 Star Appliance Repair Your caller id phone number [PHO…" at bounding box center [310, 169] width 620 height 338
paste input "310) 848-3474"
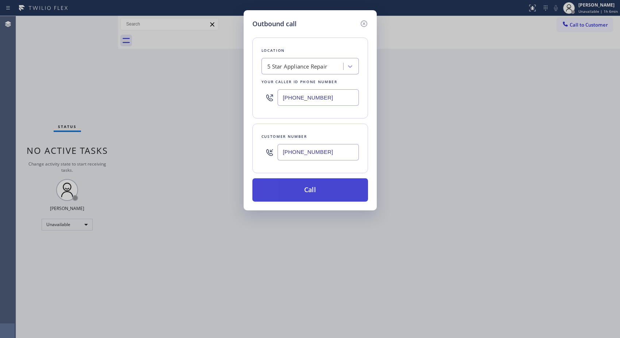
type input "[PHONE_NUMBER]"
click at [312, 196] on button "Call" at bounding box center [310, 189] width 116 height 23
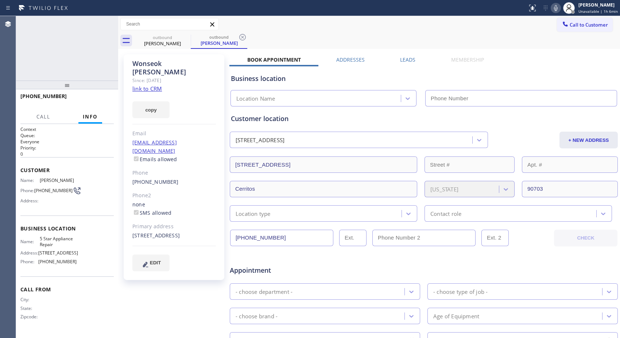
type input "[PHONE_NUMBER]"
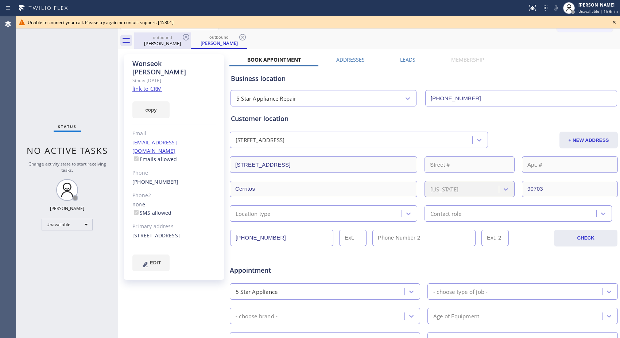
click at [180, 39] on div "outbound" at bounding box center [162, 37] width 55 height 5
click at [186, 38] on icon at bounding box center [186, 37] width 9 height 9
click at [185, 38] on icon at bounding box center [186, 37] width 7 height 7
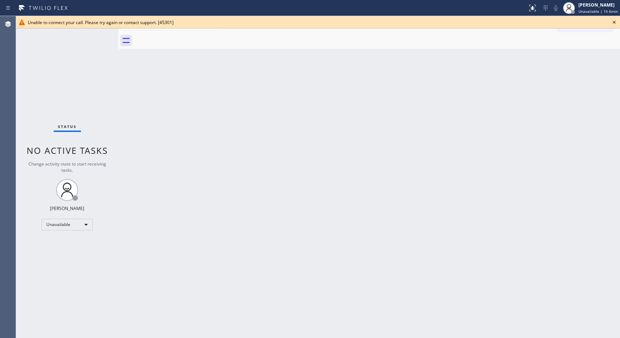
click at [614, 23] on icon at bounding box center [613, 22] width 3 height 3
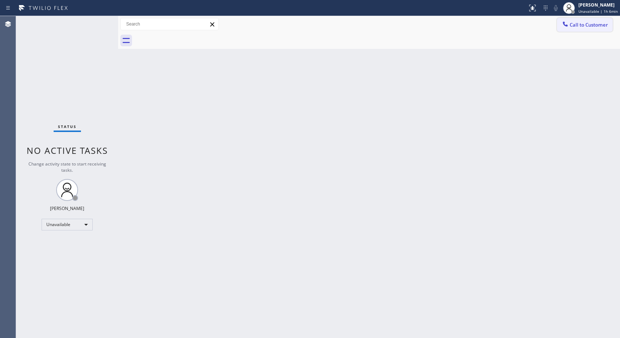
click at [572, 26] on span "Call to Customer" at bounding box center [588, 25] width 38 height 7
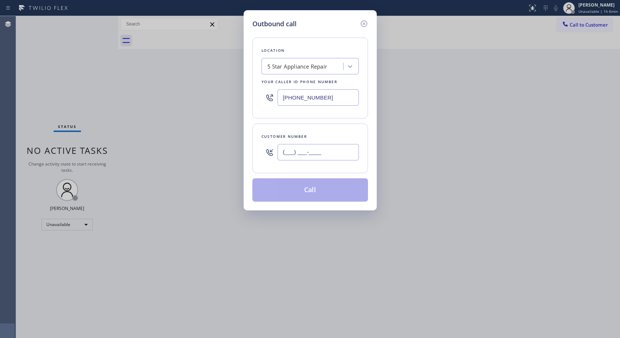
click at [327, 147] on input "(___) ___-____" at bounding box center [317, 152] width 81 height 16
paste input "text"
drag, startPoint x: 330, startPoint y: 148, endPoint x: 256, endPoint y: 150, distance: 74.0
click at [256, 150] on div "Customer number (___) ___-____" at bounding box center [310, 149] width 116 height 50
paste input "310) 848-3474"
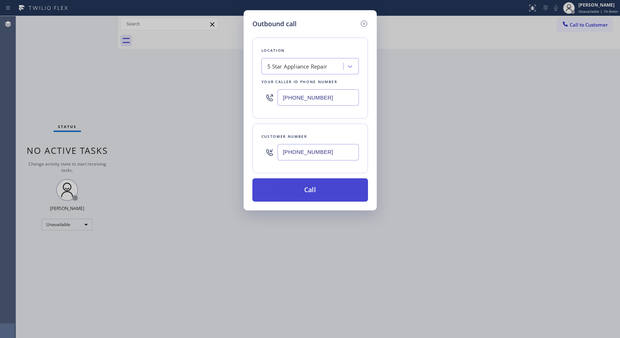
type input "[PHONE_NUMBER]"
click at [321, 191] on button "Call" at bounding box center [310, 189] width 116 height 23
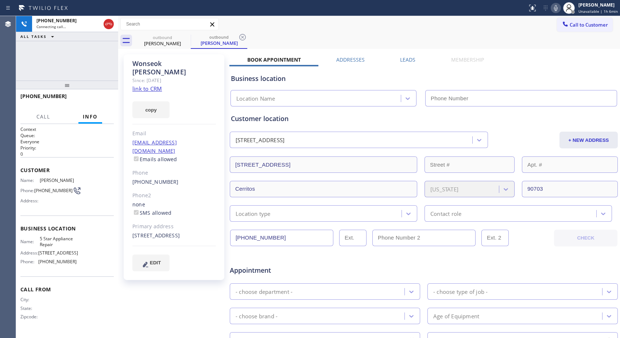
click at [428, 31] on div "Call to Customer Outbound call Location 5 Star Appliance Repair Your caller id …" at bounding box center [369, 24] width 502 height 16
type input "[PHONE_NUMBER]"
click at [239, 35] on icon at bounding box center [242, 37] width 9 height 9
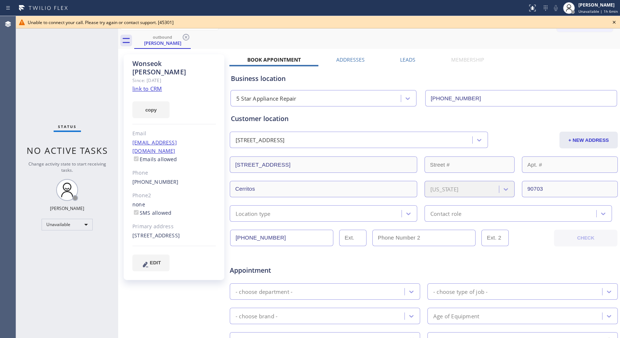
drag, startPoint x: 187, startPoint y: 38, endPoint x: 190, endPoint y: 24, distance: 13.4
click at [187, 38] on icon at bounding box center [186, 37] width 7 height 7
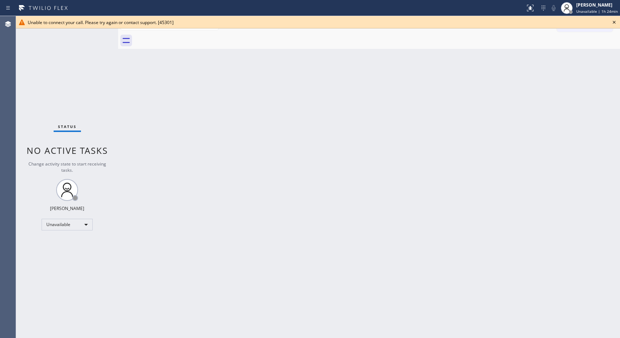
click at [614, 22] on icon at bounding box center [613, 22] width 3 height 3
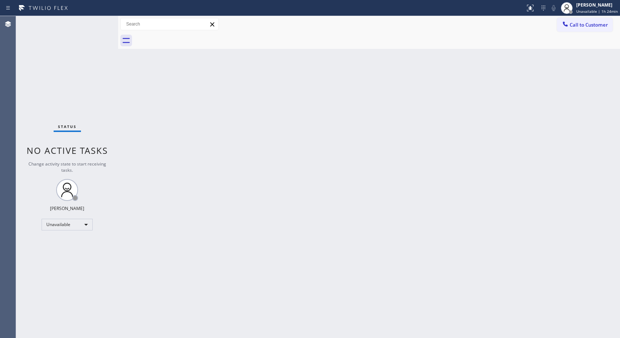
click at [456, 141] on div "Back to Dashboard Change Sender ID Customers Technicians Select a contact Outbo…" at bounding box center [369, 177] width 502 height 322
click at [589, 28] on span "Call to Customer" at bounding box center [588, 25] width 38 height 7
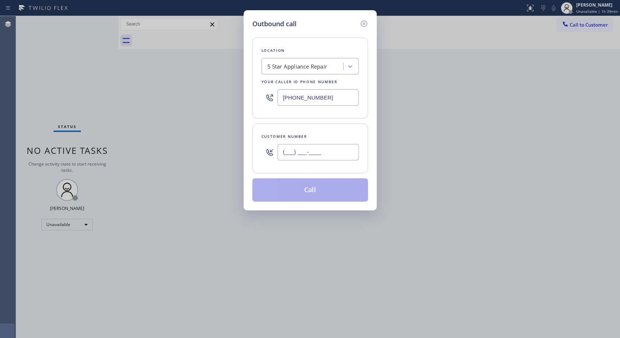
click at [293, 151] on input "(___) ___-____" at bounding box center [317, 152] width 81 height 16
paste input "323) 393-2108"
type input "[PHONE_NUMBER]"
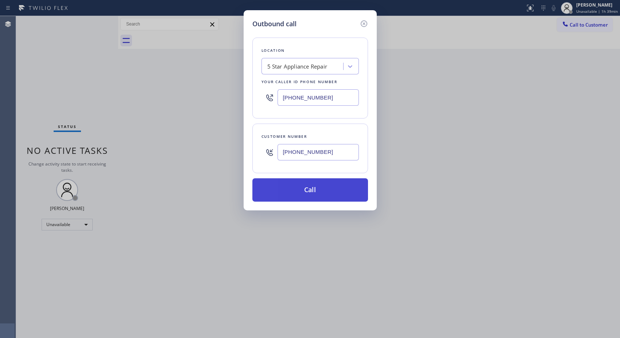
click at [330, 190] on button "Call" at bounding box center [310, 189] width 116 height 23
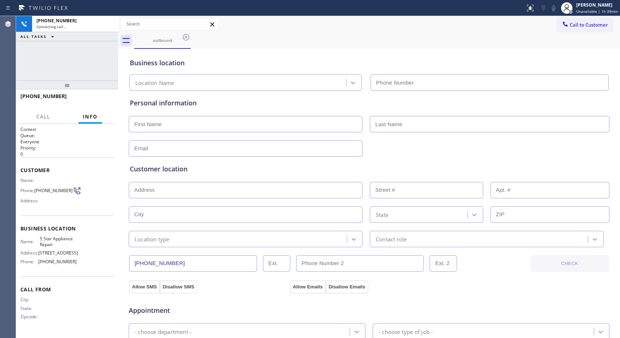
type input "[PHONE_NUMBER]"
drag, startPoint x: 70, startPoint y: 100, endPoint x: 26, endPoint y: 98, distance: 43.8
click at [26, 98] on div "[PHONE_NUMBER]" at bounding box center [66, 99] width 93 height 19
copy span "3233932108"
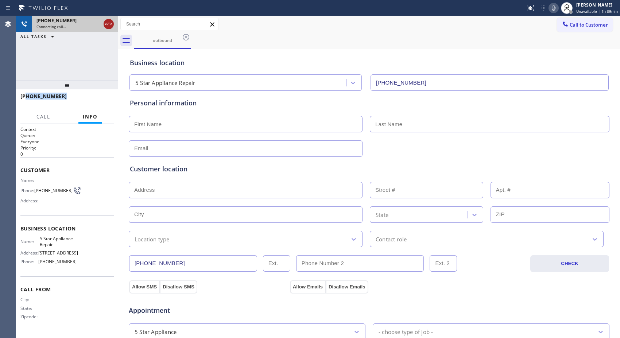
click at [110, 26] on icon at bounding box center [108, 24] width 9 height 9
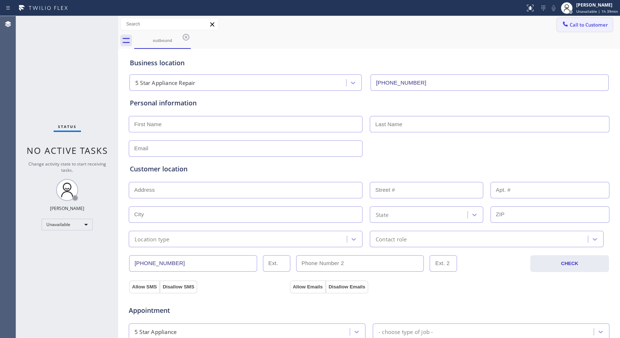
click at [585, 29] on button "Call to Customer" at bounding box center [585, 25] width 56 height 14
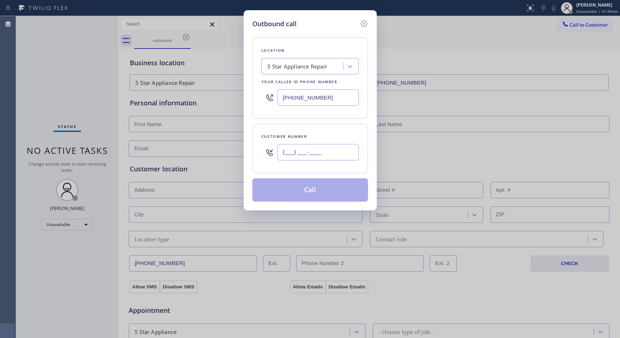
drag, startPoint x: 334, startPoint y: 149, endPoint x: 242, endPoint y: 148, distance: 92.6
click at [242, 148] on div "Outbound call Location 5 Star Appliance Repair Your caller id phone number [PHO…" at bounding box center [310, 169] width 620 height 338
paste input "323) 393-2108"
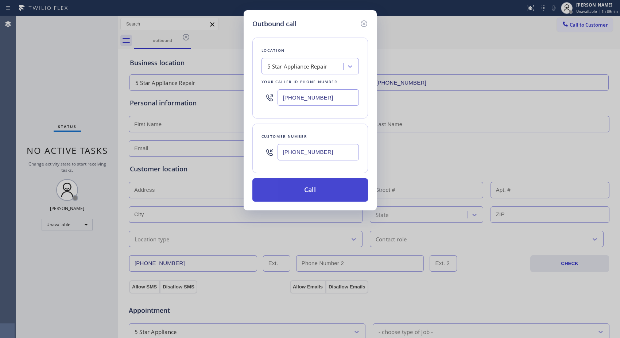
type input "[PHONE_NUMBER]"
click at [312, 188] on button "Call" at bounding box center [310, 189] width 116 height 23
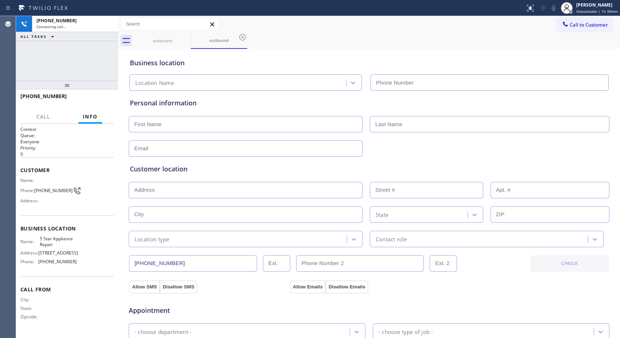
type input "[PHONE_NUMBER]"
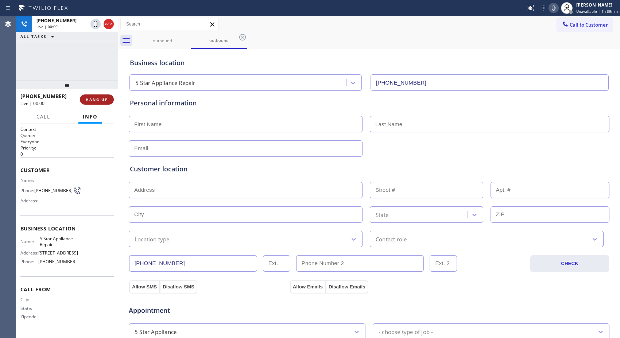
click at [95, 104] on button "HANG UP" at bounding box center [97, 99] width 34 height 10
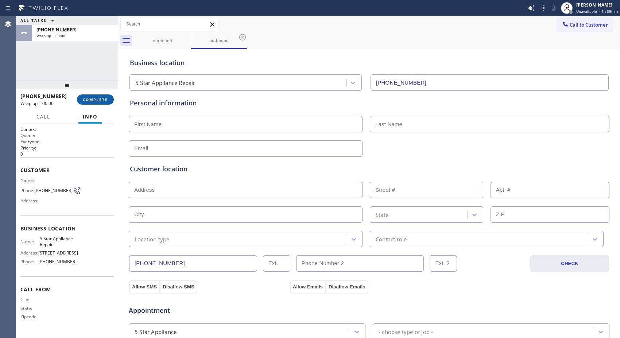
click at [100, 100] on span "COMPLETE" at bounding box center [95, 99] width 25 height 5
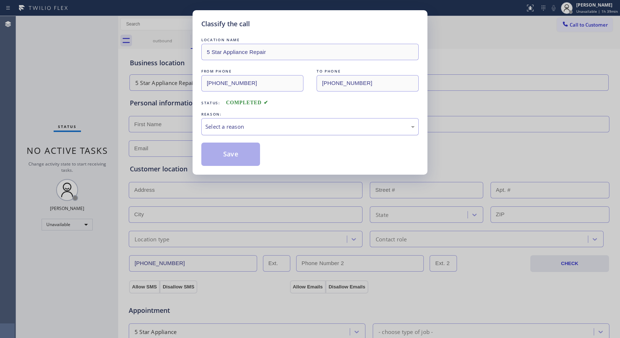
click at [273, 132] on div "Select a reason" at bounding box center [309, 126] width 217 height 17
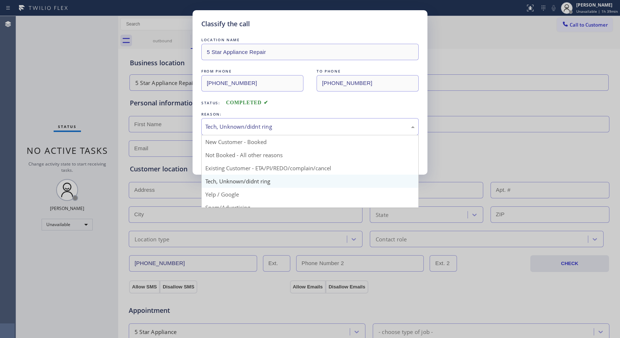
click at [292, 131] on div "Tech, Unknown/didnt ring" at bounding box center [309, 126] width 217 height 17
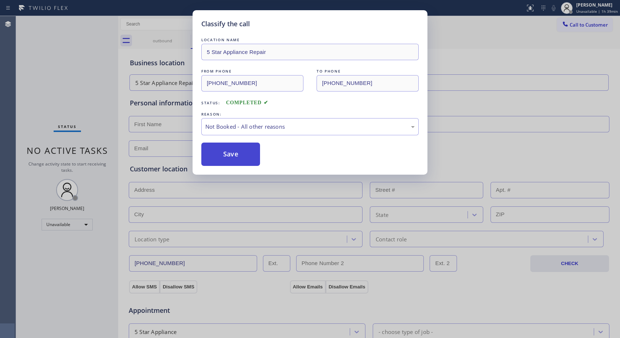
click at [245, 151] on button "Save" at bounding box center [230, 154] width 59 height 23
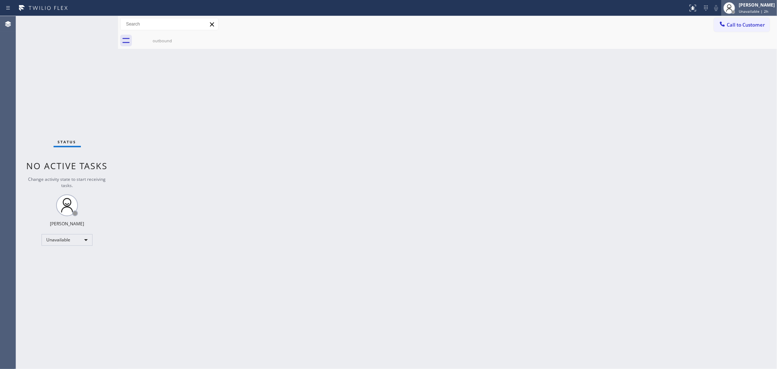
click at [619, 12] on span "Unavailable | 2h" at bounding box center [754, 11] width 30 height 5
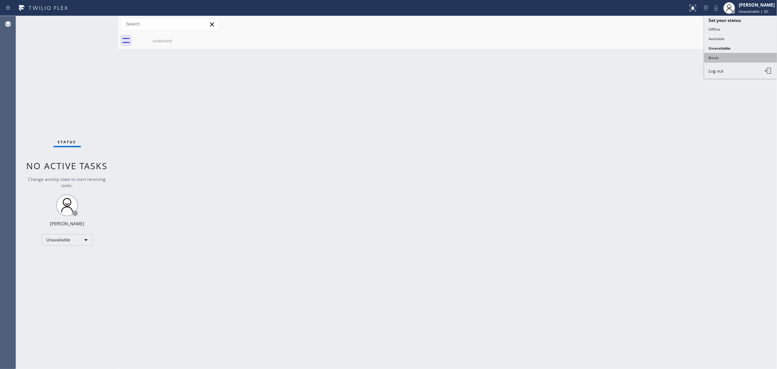
click at [619, 57] on button "Break" at bounding box center [741, 57] width 73 height 9
